Goal: Task Accomplishment & Management: Use online tool/utility

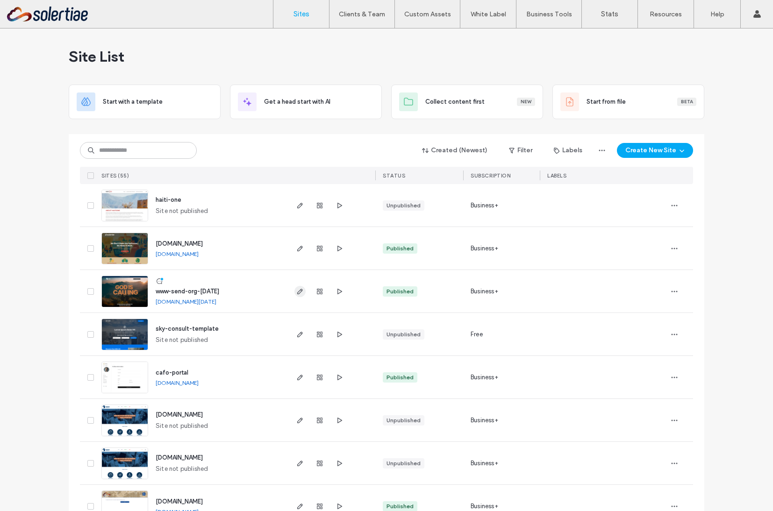
click at [297, 294] on icon "button" at bounding box center [299, 291] width 7 height 7
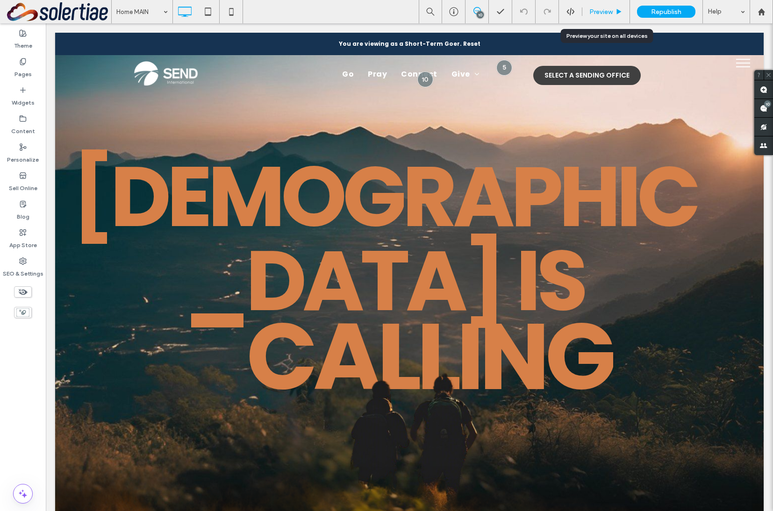
click at [597, 19] on div "Preview" at bounding box center [606, 11] width 48 height 23
click at [600, 14] on span "Preview" at bounding box center [600, 12] width 23 height 8
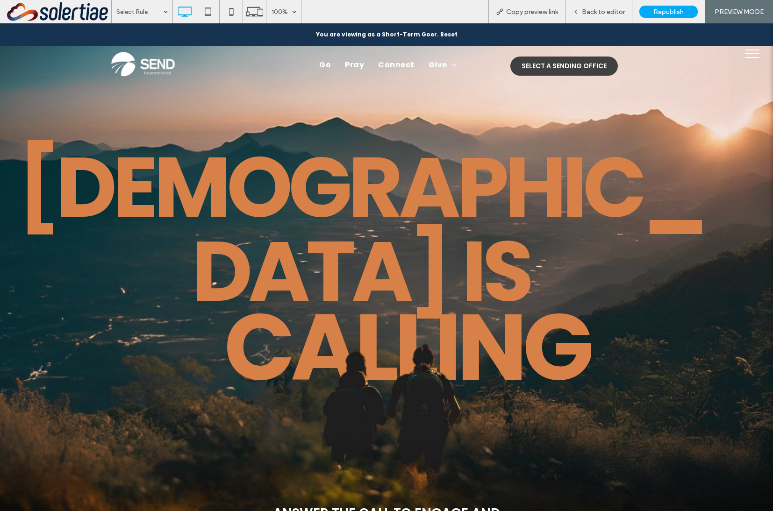
click at [595, 388] on div "Click To Paste Row + Add Section" at bounding box center [386, 386] width 773 height 397
click at [615, 68] on div "Select a Sending Office" at bounding box center [563, 66] width 107 height 19
